Goal: Information Seeking & Learning: Learn about a topic

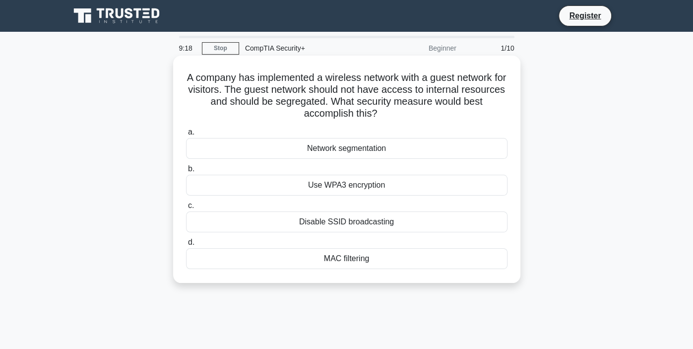
click at [298, 147] on div "Network segmentation" at bounding box center [347, 148] width 322 height 21
click at [186, 135] on input "a. Network segmentation" at bounding box center [186, 132] width 0 height 6
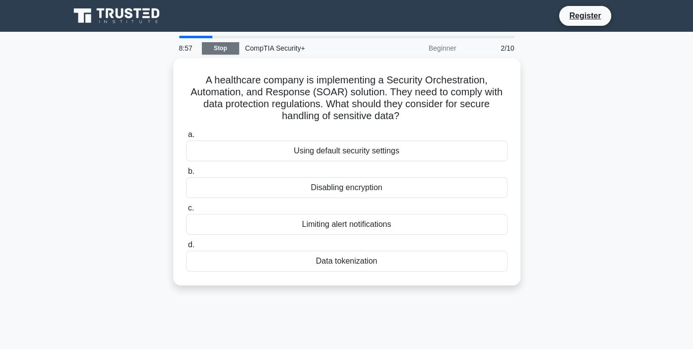
click at [202, 46] on link "Stop" at bounding box center [220, 48] width 37 height 12
